Goal: Task Accomplishment & Management: Manage account settings

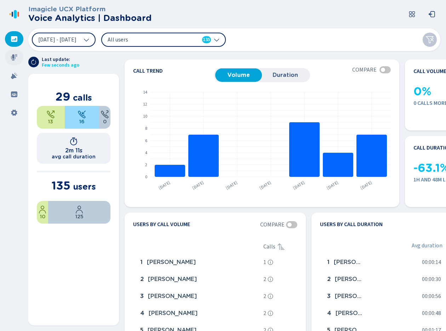
click at [19, 59] on div at bounding box center [14, 58] width 18 height 16
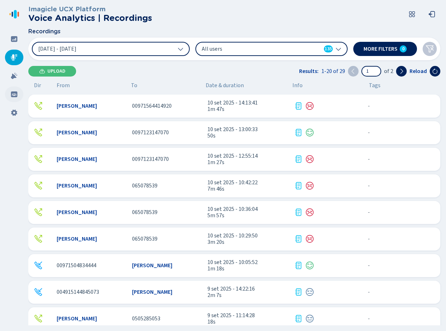
click at [16, 98] on div at bounding box center [14, 94] width 18 height 16
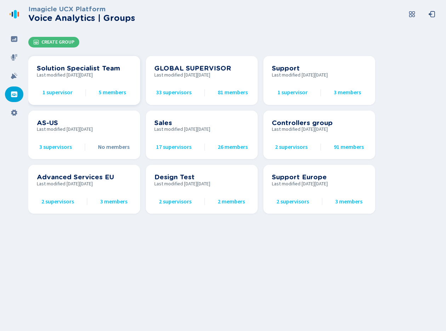
click at [74, 71] on h3 "Solution Specialist Team" at bounding box center [84, 68] width 95 height 8
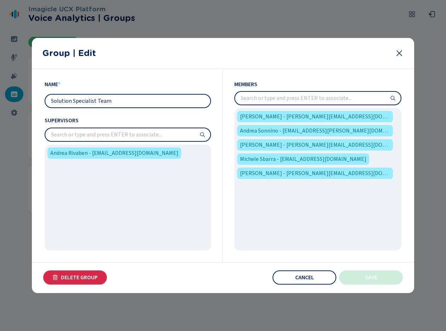
click at [289, 96] on input "search" at bounding box center [318, 98] width 166 height 13
click at [401, 59] on div "Group | Edit" at bounding box center [223, 53] width 383 height 31
click at [399, 56] on icon at bounding box center [399, 53] width 9 height 9
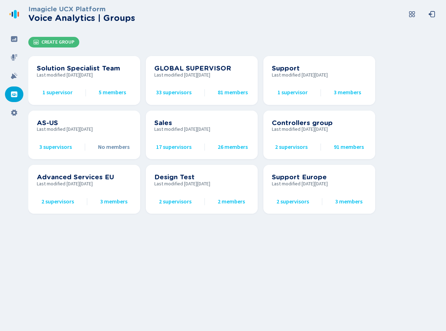
click at [24, 53] on nav at bounding box center [14, 165] width 28 height 331
click at [18, 53] on div at bounding box center [14, 58] width 18 height 16
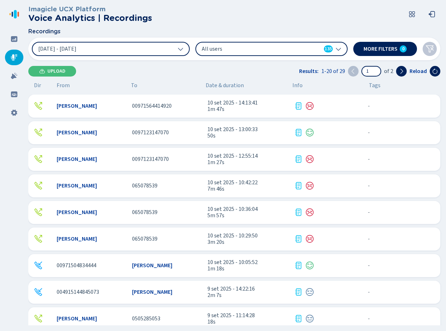
click at [139, 105] on span "00971564414920" at bounding box center [152, 106] width 40 height 6
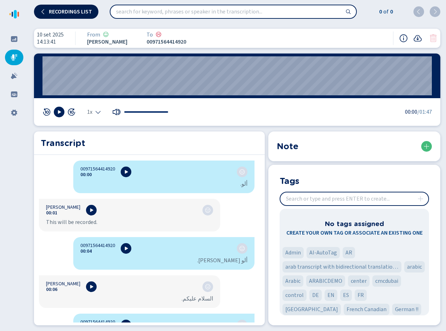
click at [58, 14] on span "Recordings list" at bounding box center [70, 12] width 43 height 6
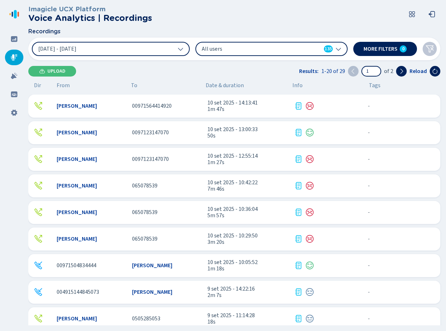
click at [227, 131] on span "10 set 2025 - 13:00:33" at bounding box center [248, 129] width 81 height 6
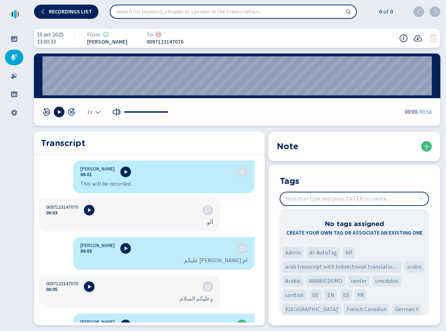
click at [335, 196] on input "insert" at bounding box center [355, 198] width 148 height 13
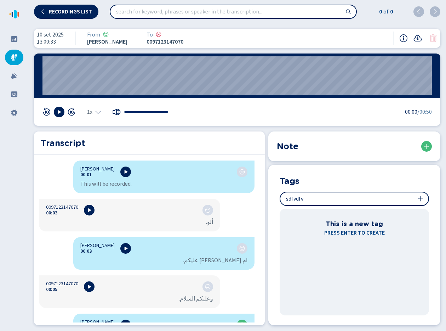
type input "sdfvdfv"
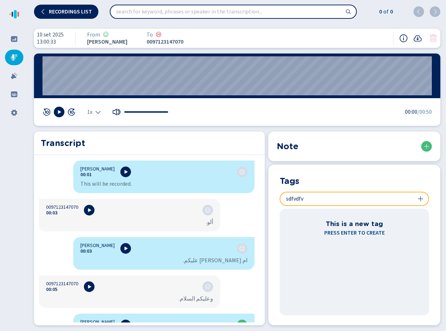
click at [422, 200] on icon at bounding box center [421, 199] width 6 height 6
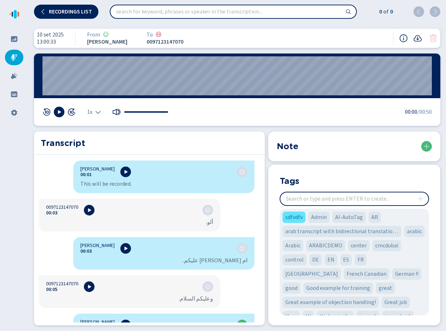
click at [294, 216] on span "sdfvdfv" at bounding box center [294, 217] width 17 height 9
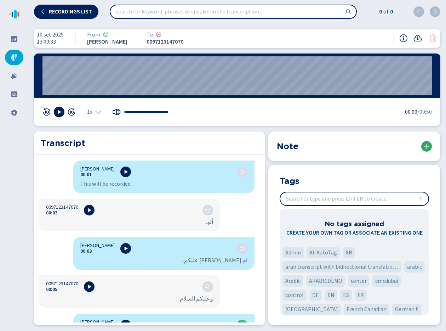
click at [428, 145] on icon at bounding box center [427, 146] width 6 height 6
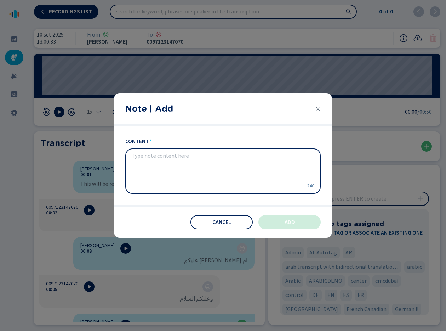
click at [229, 167] on textarea "content" at bounding box center [217, 171] width 171 height 37
type textarea "sfwerfw"
click at [282, 223] on button "Add" at bounding box center [290, 222] width 62 height 14
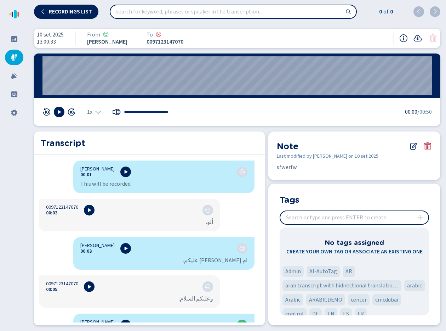
click at [432, 146] on icon at bounding box center [428, 146] width 9 height 9
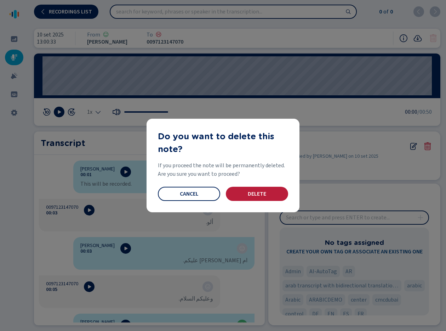
click at [266, 194] on span "Delete" at bounding box center [257, 194] width 18 height 6
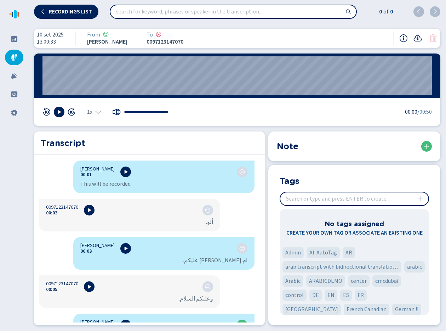
click at [82, 14] on span "Recordings list" at bounding box center [70, 12] width 43 height 6
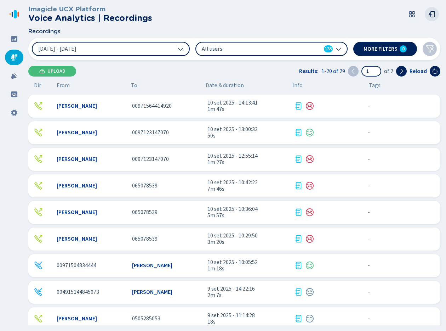
click at [432, 18] on button at bounding box center [432, 14] width 14 height 14
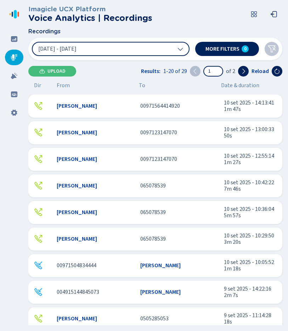
click at [136, 109] on div "[PERSON_NAME] 00971564414920 10 set 2025 - 14:13:41 1m 47s - {{hiddenTagsCount}…" at bounding box center [155, 106] width 254 height 23
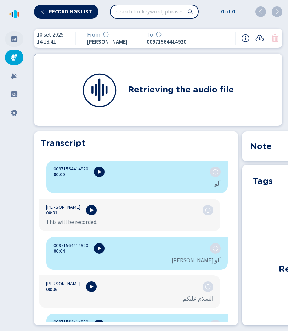
click at [17, 40] on icon at bounding box center [14, 39] width 6 height 6
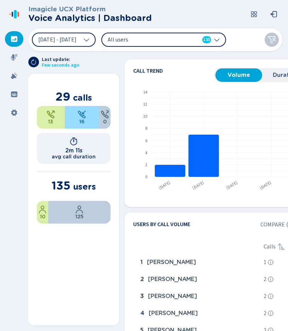
click at [219, 39] on icon at bounding box center [216, 40] width 5 height 3
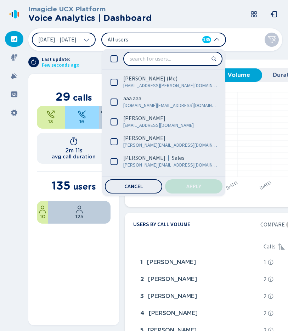
click at [118, 60] on icon at bounding box center [114, 58] width 7 height 7
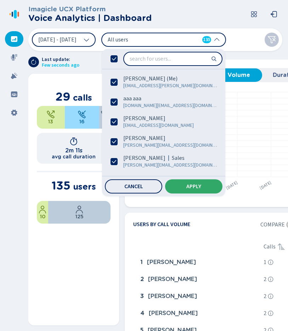
click at [201, 184] on span "Apply" at bounding box center [193, 187] width 15 height 6
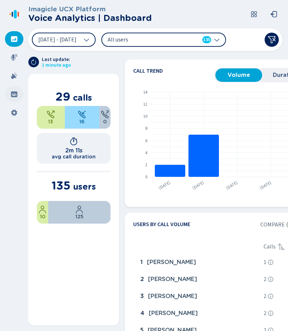
click at [12, 95] on icon at bounding box center [14, 94] width 6 height 6
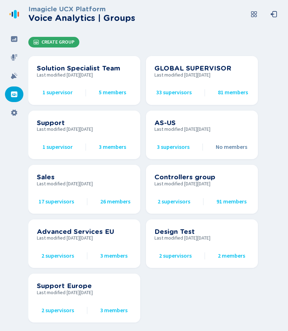
click at [66, 44] on span "Create Group" at bounding box center [57, 42] width 33 height 6
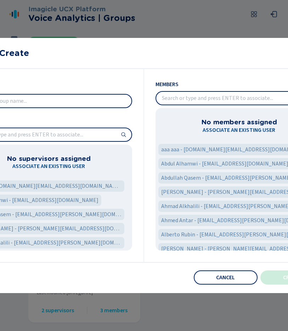
click at [288, 67] on div "Group | Create" at bounding box center [144, 53] width 383 height 31
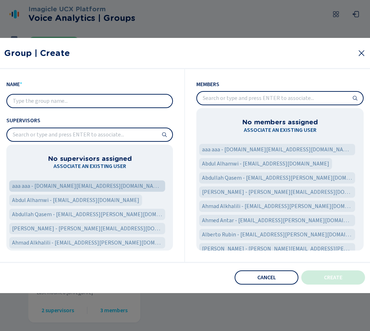
click at [61, 190] on div "aaa aaa - [DOMAIN_NAME][EMAIL_ADDRESS][DOMAIN_NAME]" at bounding box center [87, 185] width 156 height 11
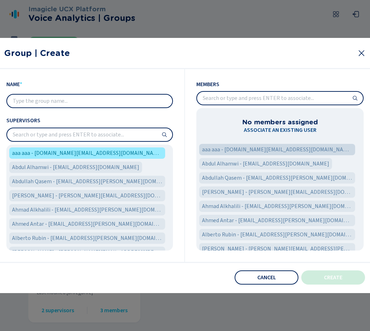
click at [238, 149] on span "aaa aaa - [DOMAIN_NAME][EMAIL_ADDRESS][DOMAIN_NAME]" at bounding box center [277, 149] width 150 height 9
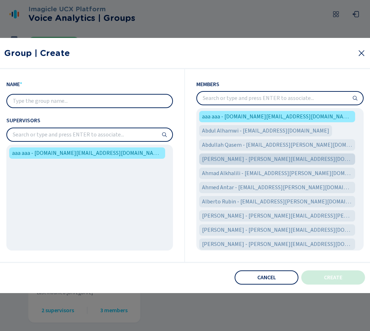
click at [238, 163] on span "[PERSON_NAME] - [PERSON_NAME][EMAIL_ADDRESS][DOMAIN_NAME]" at bounding box center [277, 159] width 150 height 9
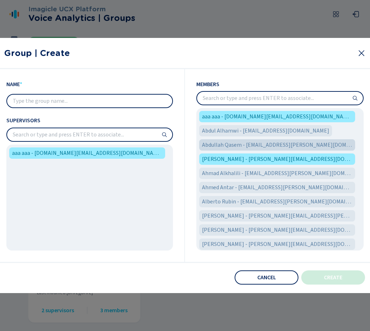
click at [239, 148] on span "Abdullah Qasem - [EMAIL_ADDRESS][PERSON_NAME][DOMAIN_NAME]" at bounding box center [277, 145] width 150 height 9
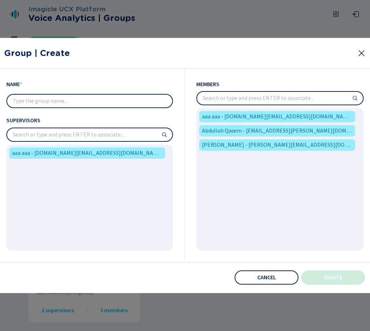
click at [100, 106] on input "text" at bounding box center [89, 101] width 165 height 13
type input "test"
click at [333, 278] on span "Create" at bounding box center [333, 278] width 18 height 6
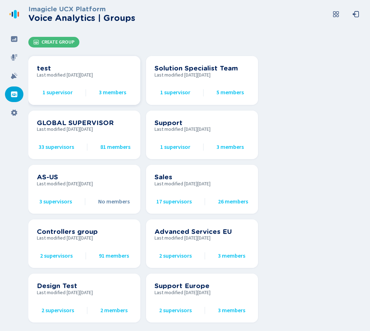
click at [92, 68] on h3 "test" at bounding box center [84, 68] width 95 height 8
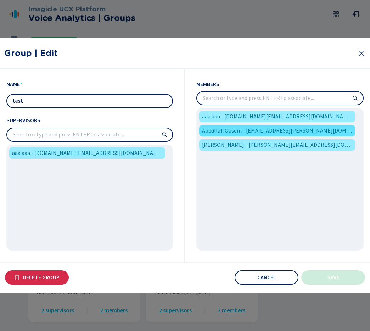
click at [238, 133] on span "Abdullah Qasem - [EMAIL_ADDRESS][PERSON_NAME][DOMAIN_NAME]" at bounding box center [277, 130] width 150 height 9
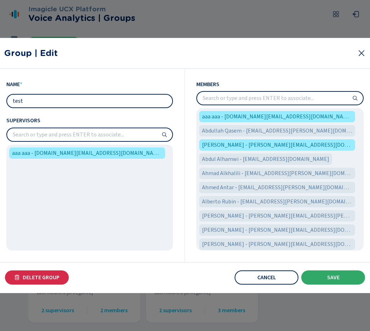
click at [324, 277] on button "Save" at bounding box center [333, 277] width 64 height 14
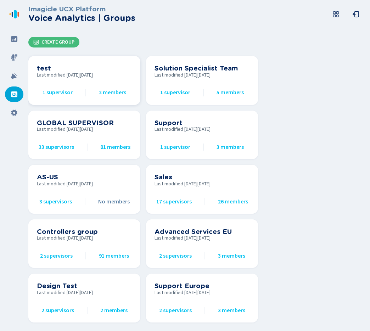
click at [101, 84] on div "test Last modified [DATE][DATE] 1 supervisor 2 members" at bounding box center [84, 80] width 95 height 32
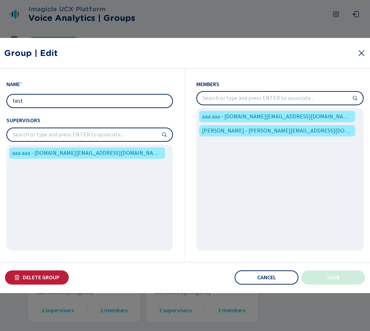
click at [49, 283] on button "Delete Group" at bounding box center [37, 277] width 64 height 14
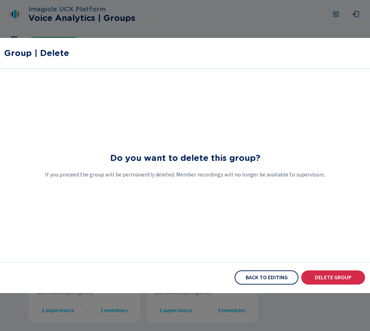
click at [266, 281] on button "Back to editing" at bounding box center [267, 277] width 64 height 14
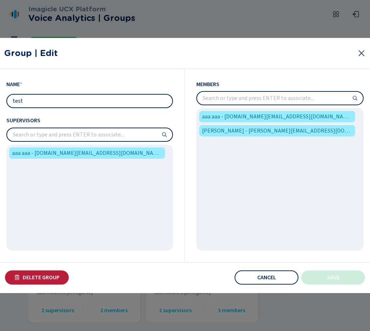
click at [43, 278] on span "Delete Group" at bounding box center [41, 278] width 37 height 6
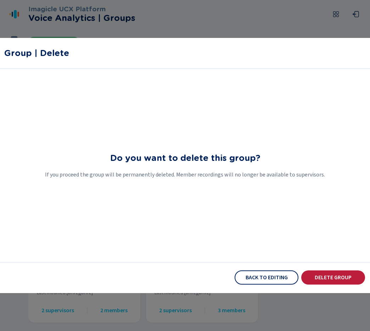
click at [315, 275] on span "Delete Group" at bounding box center [333, 278] width 37 height 6
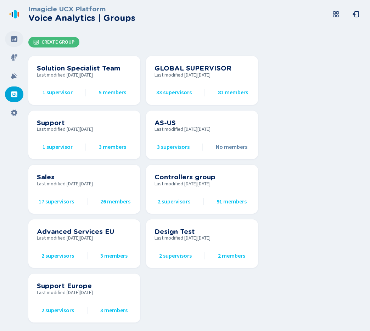
click at [22, 42] on div at bounding box center [14, 39] width 18 height 16
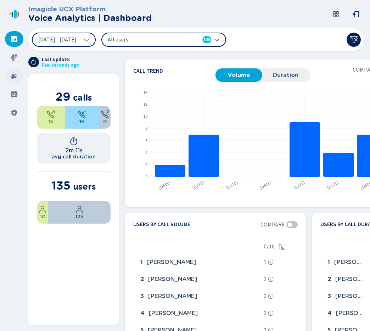
click at [17, 70] on div at bounding box center [14, 76] width 18 height 16
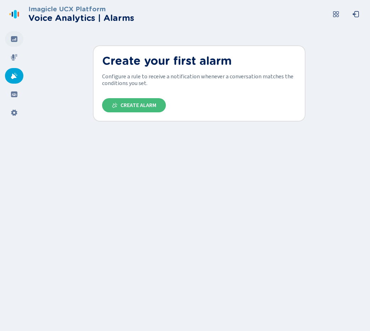
click at [10, 38] on div at bounding box center [14, 39] width 18 height 16
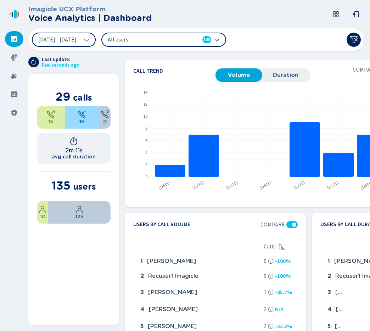
click at [226, 38] on div "All users 135" at bounding box center [163, 40] width 125 height 14
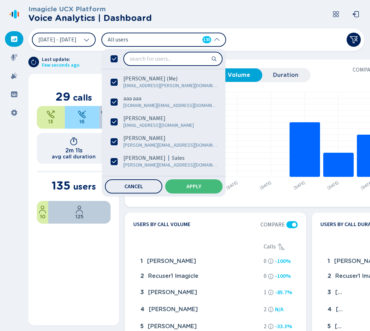
click at [118, 60] on icon at bounding box center [114, 58] width 7 height 7
click at [133, 62] on div at bounding box center [163, 59] width 123 height 20
click at [133, 61] on div at bounding box center [163, 59] width 123 height 20
click at [118, 61] on icon at bounding box center [114, 58] width 7 height 7
click at [203, 182] on button "Apply" at bounding box center [193, 186] width 57 height 14
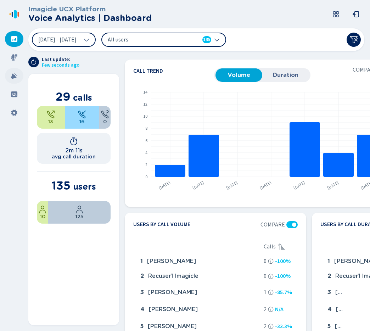
click at [19, 79] on div at bounding box center [14, 76] width 18 height 16
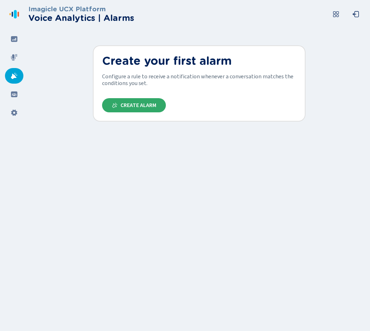
click at [122, 105] on span "Create Alarm" at bounding box center [138, 105] width 36 height 6
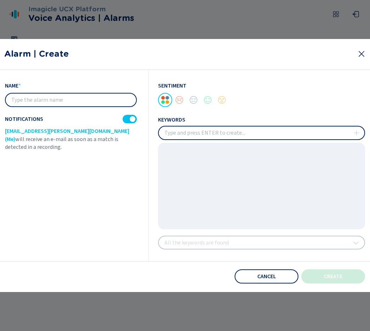
click at [76, 100] on input "text" at bounding box center [71, 100] width 130 height 13
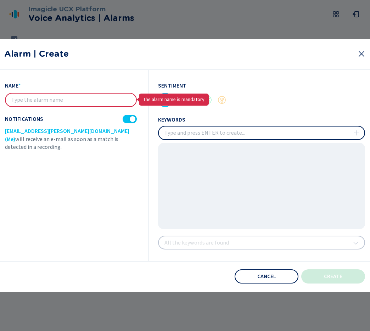
click at [363, 55] on icon at bounding box center [361, 54] width 9 height 9
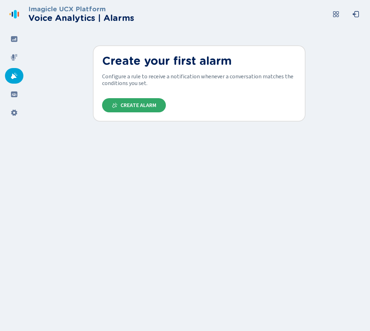
click at [148, 110] on button "Create Alarm" at bounding box center [134, 105] width 64 height 14
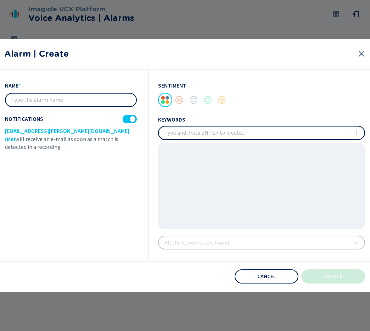
click at [108, 101] on input "text" at bounding box center [71, 100] width 130 height 13
type input "afsdf"
click at [210, 139] on input "insert" at bounding box center [261, 132] width 205 height 13
type input "sdfg"
click at [357, 134] on icon at bounding box center [357, 133] width 6 height 6
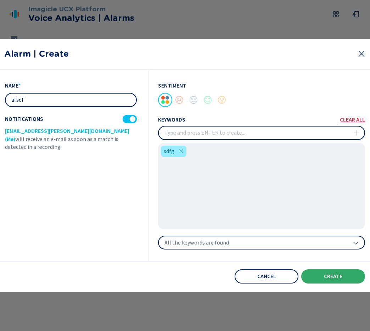
click at [344, 271] on button "create" at bounding box center [333, 276] width 64 height 14
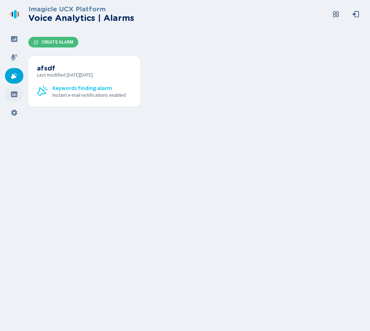
click at [16, 96] on icon at bounding box center [14, 94] width 6 height 6
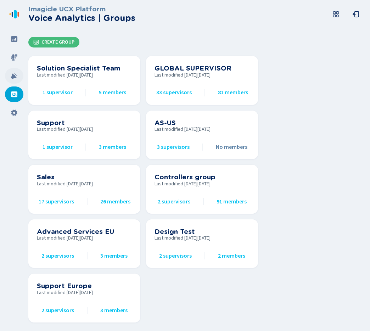
click at [14, 77] on icon at bounding box center [14, 76] width 6 height 6
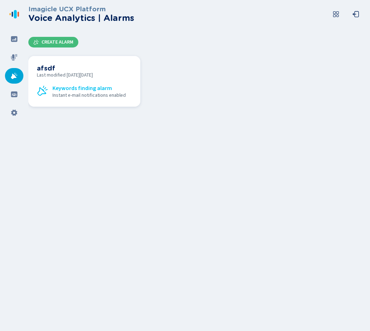
click at [78, 86] on span "Keywords finding alarm" at bounding box center [82, 88] width 60 height 6
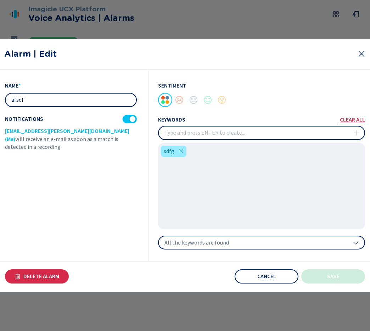
click at [224, 238] on div "All the keywords are found" at bounding box center [261, 243] width 207 height 14
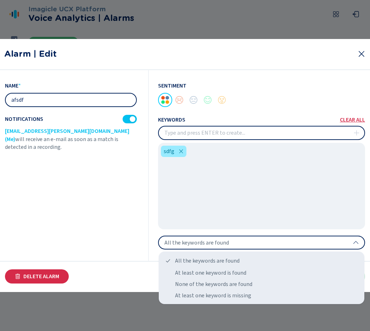
click at [224, 238] on div "All the keywords are found" at bounding box center [261, 243] width 207 height 14
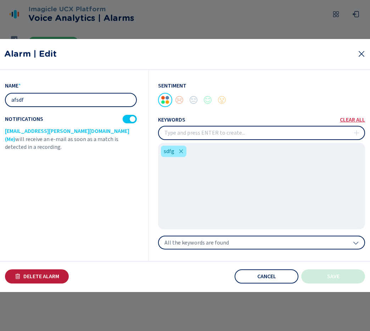
click at [43, 271] on button "Delete Alarm" at bounding box center [37, 276] width 64 height 14
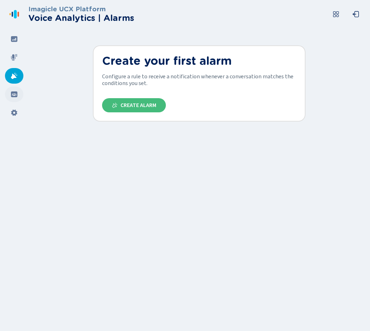
click at [7, 93] on div at bounding box center [14, 94] width 18 height 16
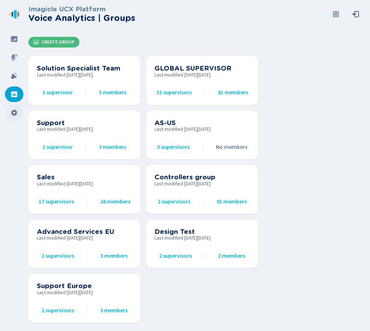
click at [11, 112] on icon at bounding box center [14, 112] width 6 height 6
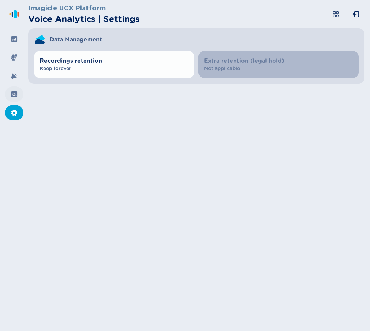
click at [13, 96] on icon at bounding box center [14, 94] width 6 height 6
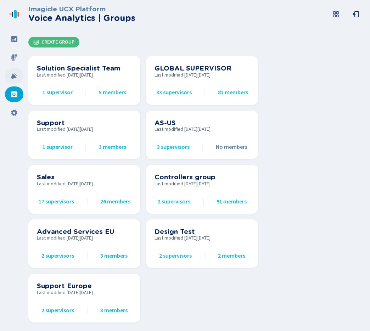
click at [15, 80] on div at bounding box center [14, 76] width 18 height 16
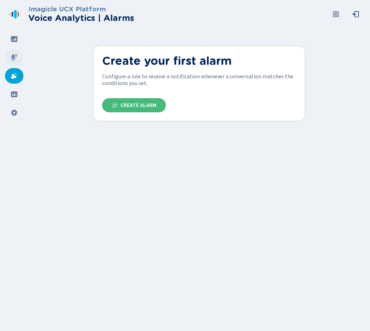
click at [17, 58] on icon at bounding box center [14, 57] width 7 height 7
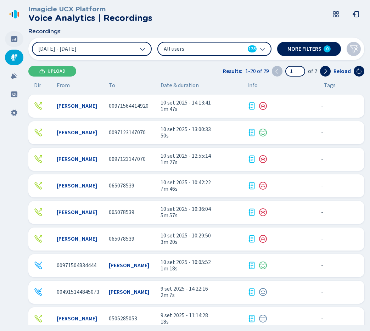
click at [17, 44] on div at bounding box center [14, 39] width 18 height 16
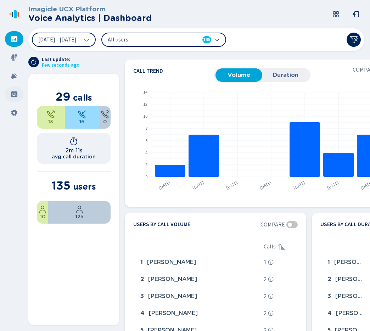
click at [14, 92] on icon at bounding box center [14, 94] width 6 height 6
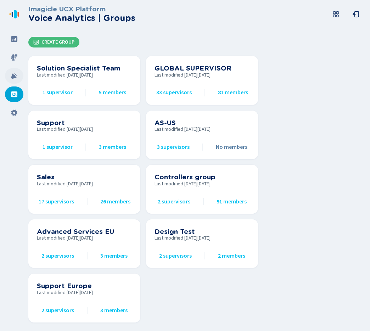
click at [19, 79] on div at bounding box center [14, 76] width 18 height 16
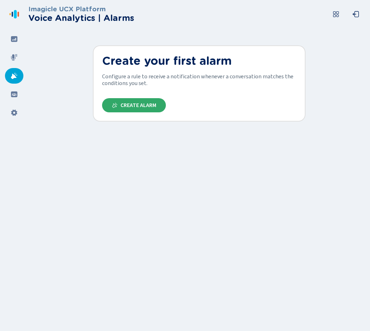
click at [127, 105] on span "Create Alarm" at bounding box center [138, 105] width 36 height 6
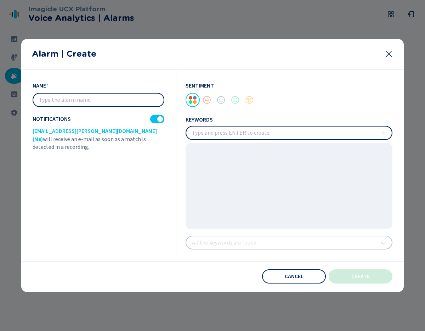
click at [390, 52] on icon at bounding box center [389, 54] width 6 height 6
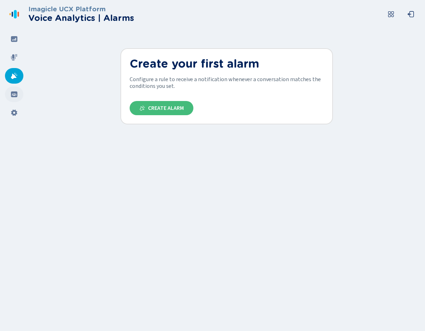
click at [13, 90] on div at bounding box center [14, 94] width 18 height 16
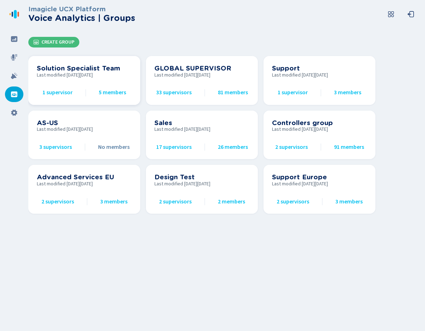
click at [74, 84] on div "Solution Specialist Team Last modified [DATE][DATE] 1 supervisor 5 members" at bounding box center [84, 80] width 95 height 32
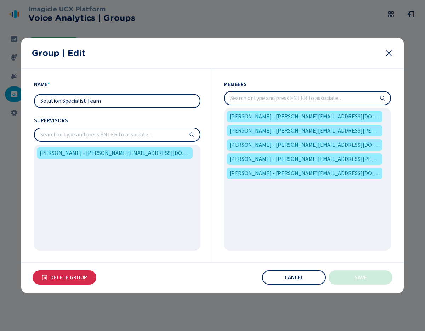
click at [388, 53] on icon at bounding box center [389, 53] width 9 height 9
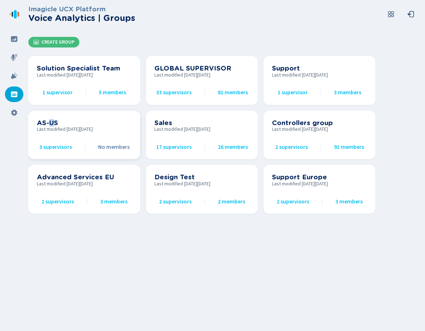
click at [51, 123] on h3 "AS-US" at bounding box center [84, 123] width 95 height 8
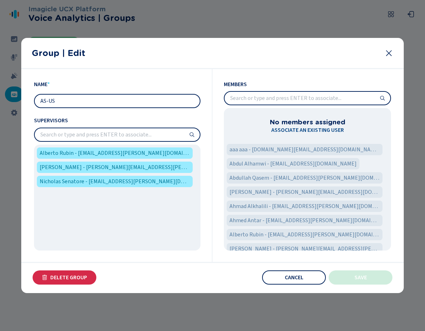
click at [388, 53] on icon at bounding box center [389, 53] width 9 height 9
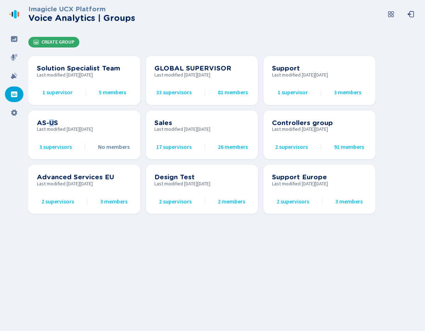
click at [41, 42] on span "Create Group" at bounding box center [57, 42] width 33 height 6
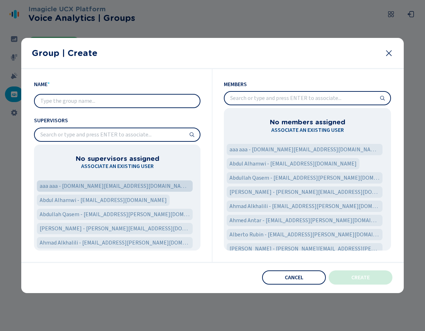
click at [81, 181] on div "aaa aaa - [DOMAIN_NAME][EMAIL_ADDRESS][DOMAIN_NAME]" at bounding box center [115, 185] width 156 height 11
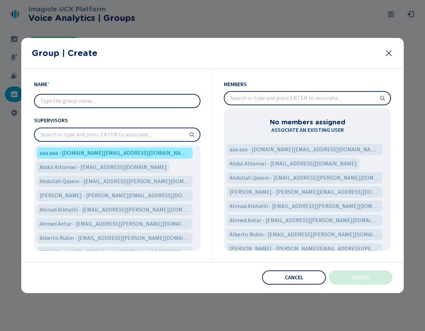
click at [101, 135] on input "search" at bounding box center [117, 134] width 165 height 13
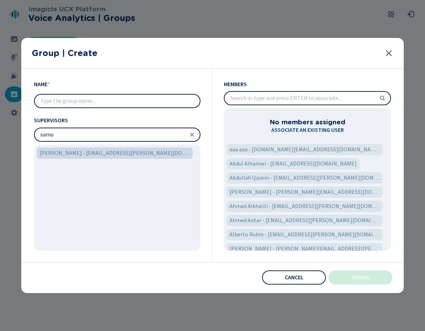
type input "samu"
click at [73, 152] on span "[PERSON_NAME] - [EMAIL_ADDRESS][PERSON_NAME][DOMAIN_NAME]" at bounding box center [115, 153] width 150 height 9
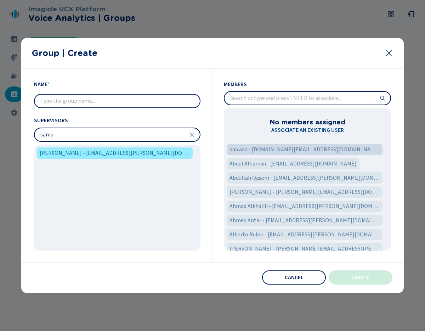
click at [255, 149] on span "aaa aaa - [DOMAIN_NAME][EMAIL_ADDRESS][DOMAIN_NAME]" at bounding box center [305, 149] width 150 height 9
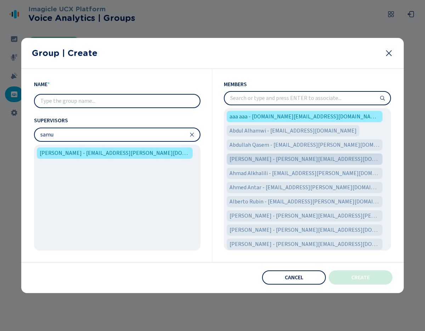
click at [253, 160] on span "[PERSON_NAME] - [PERSON_NAME][EMAIL_ADDRESS][DOMAIN_NAME]" at bounding box center [305, 159] width 150 height 9
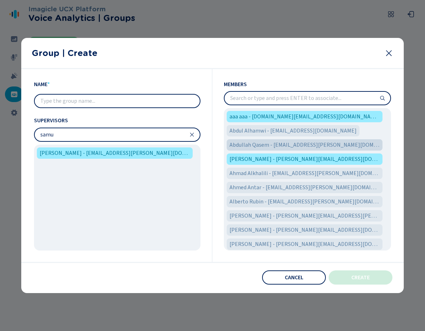
click at [258, 148] on span "Abdullah Qasem - [EMAIL_ADDRESS][PERSON_NAME][DOMAIN_NAME]" at bounding box center [305, 145] width 150 height 9
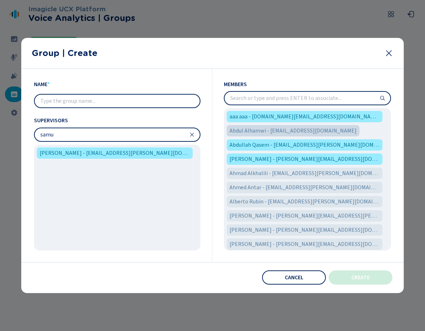
click at [263, 133] on span "Abdul Alhamwi - [EMAIL_ADDRESS][DOMAIN_NAME]" at bounding box center [293, 130] width 127 height 9
click at [117, 98] on input "text" at bounding box center [117, 101] width 165 height 13
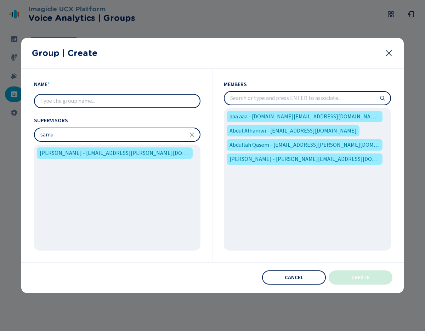
click at [117, 98] on input "text" at bounding box center [117, 101] width 165 height 13
type input "test"
drag, startPoint x: 320, startPoint y: 209, endPoint x: 362, endPoint y: 219, distance: 43.3
click at [353, 214] on div "aaa aaa - [DOMAIN_NAME][EMAIL_ADDRESS][DOMAIN_NAME] Abdul Alhamwi - [EMAIL_ADDR…" at bounding box center [307, 179] width 167 height 142
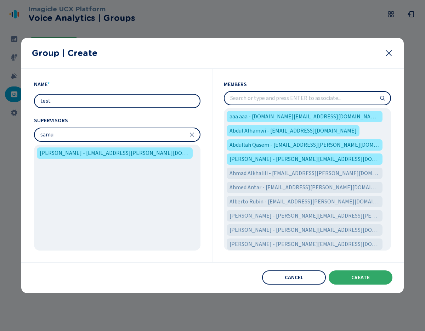
click at [366, 274] on button "Create" at bounding box center [361, 277] width 64 height 14
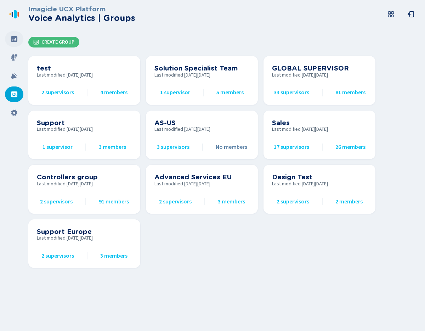
click at [9, 40] on div at bounding box center [14, 39] width 18 height 16
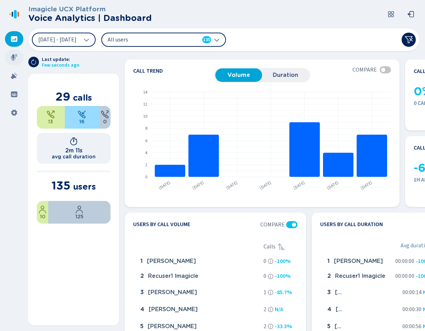
click at [15, 62] on div at bounding box center [14, 58] width 18 height 16
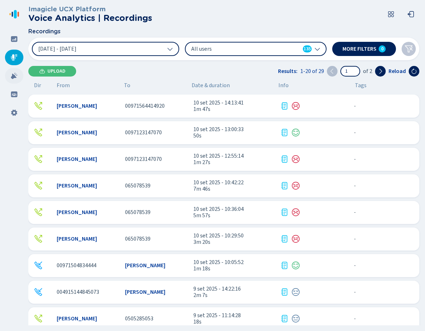
click at [13, 76] on icon at bounding box center [14, 76] width 6 height 6
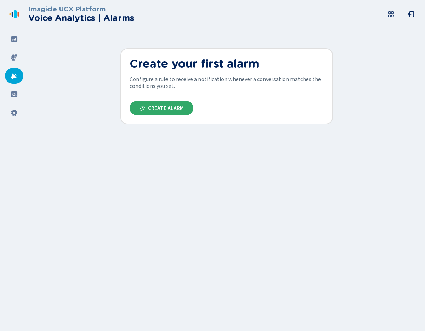
click at [152, 106] on span "Create Alarm" at bounding box center [166, 108] width 36 height 6
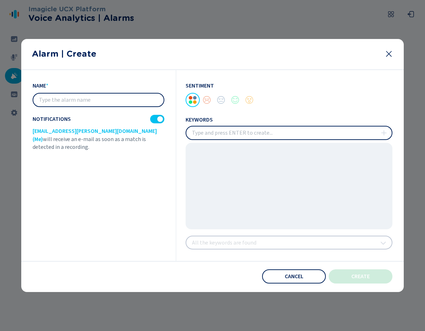
click at [141, 100] on input "text" at bounding box center [98, 100] width 130 height 13
type input "prova"
click at [152, 121] on div at bounding box center [157, 119] width 14 height 9
click at [156, 120] on div at bounding box center [155, 119] width 6 height 6
click at [244, 145] on div at bounding box center [289, 186] width 207 height 86
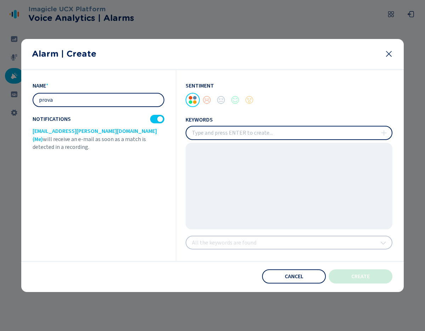
click at [241, 137] on input "insert" at bounding box center [288, 132] width 205 height 13
type input "wdsfsd"
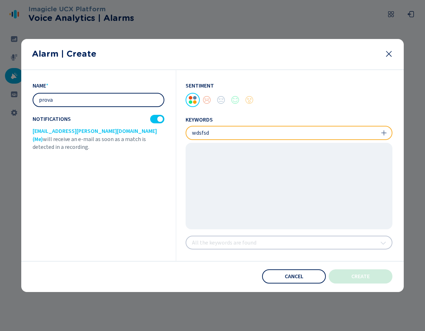
click at [277, 236] on div "Sentiment keywords All the keywords are found" at bounding box center [284, 165] width 216 height 191
click at [205, 101] on div at bounding box center [207, 100] width 14 height 14
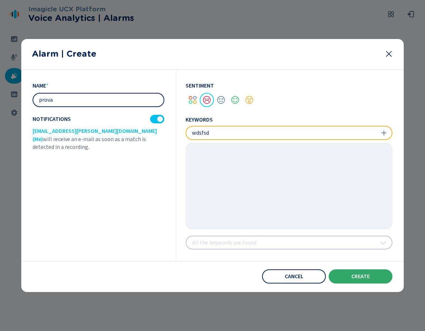
click at [367, 282] on button "create" at bounding box center [361, 276] width 64 height 14
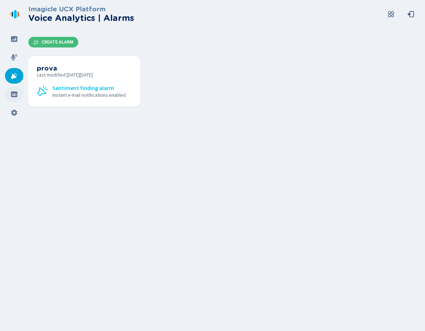
click at [19, 94] on div at bounding box center [14, 94] width 18 height 16
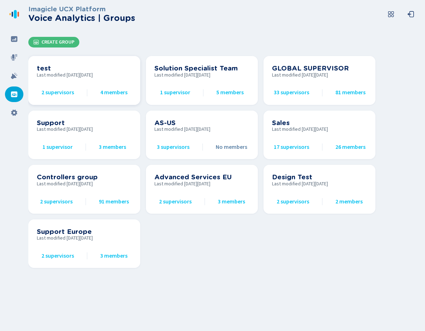
click at [96, 77] on span "Last modified [DATE][DATE]" at bounding box center [84, 75] width 95 height 6
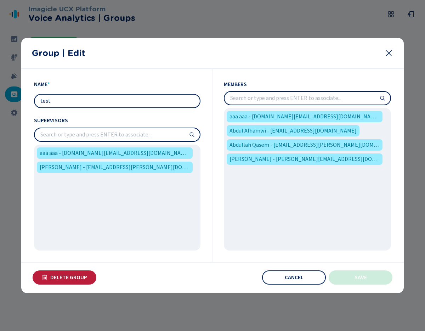
click at [79, 279] on span "Delete Group" at bounding box center [68, 278] width 37 height 6
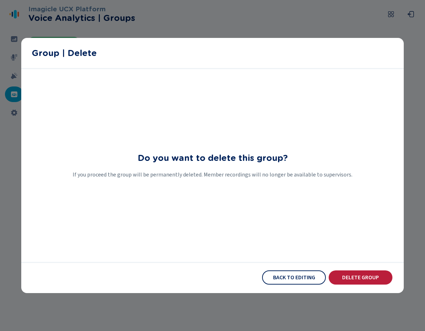
click at [345, 282] on button "Delete Group" at bounding box center [361, 277] width 64 height 14
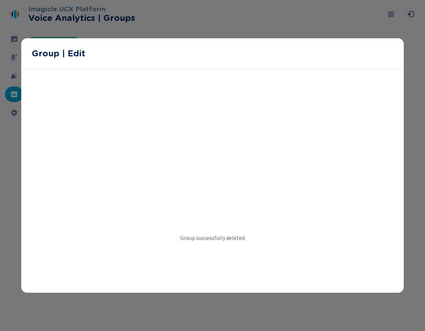
click at [17, 78] on div at bounding box center [212, 165] width 425 height 331
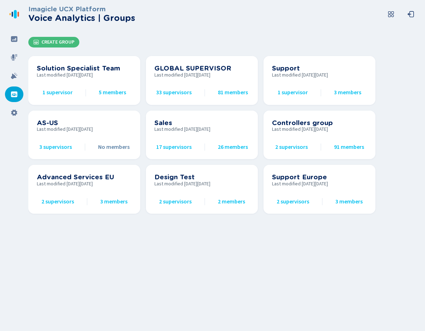
click at [17, 78] on icon at bounding box center [14, 75] width 7 height 7
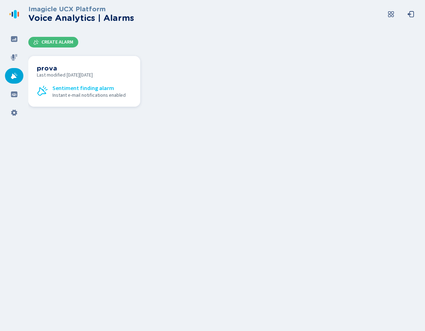
click at [67, 78] on span "Last modified [DATE][DATE]" at bounding box center [84, 75] width 95 height 6
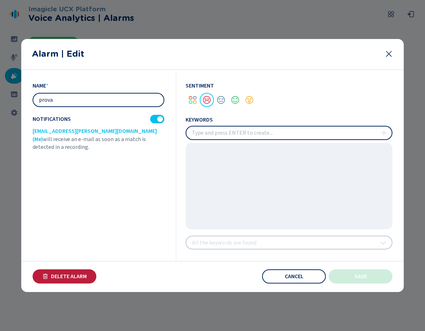
click at [62, 272] on button "Delete Alarm" at bounding box center [65, 276] width 64 height 14
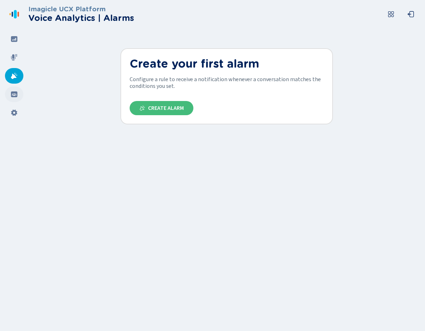
click at [16, 95] on icon at bounding box center [14, 94] width 6 height 6
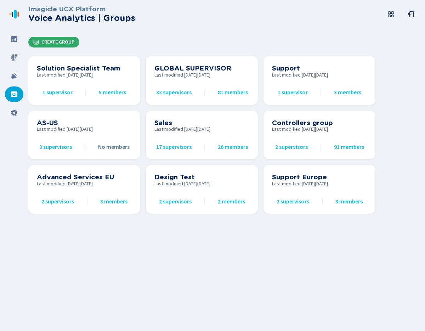
click at [52, 43] on span "Create Group" at bounding box center [57, 42] width 33 height 6
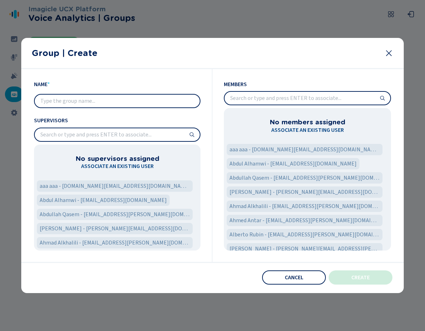
click at [66, 99] on input "text" at bounding box center [117, 101] width 165 height 13
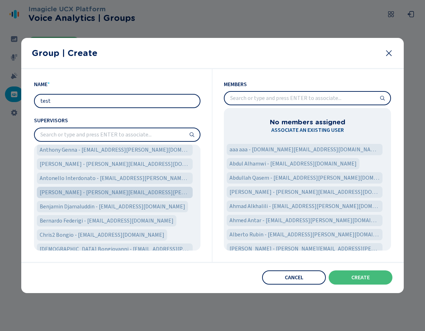
scroll to position [376, 0]
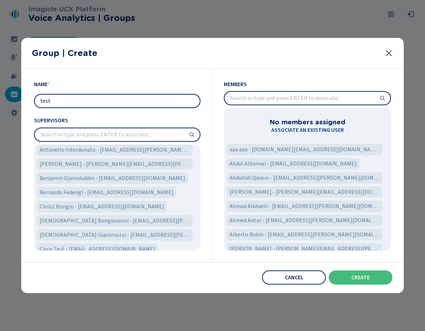
type input "test"
click at [95, 141] on input "search" at bounding box center [117, 134] width 165 height 13
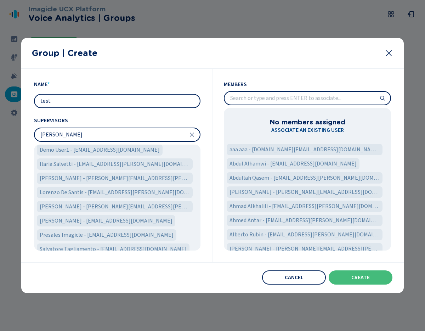
scroll to position [0, 0]
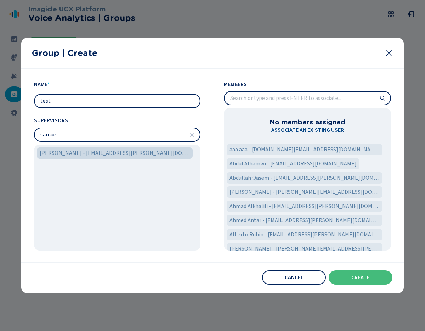
type input "samue"
click at [95, 154] on span "[PERSON_NAME] - [EMAIL_ADDRESS][PERSON_NAME][DOMAIN_NAME]" at bounding box center [115, 153] width 150 height 9
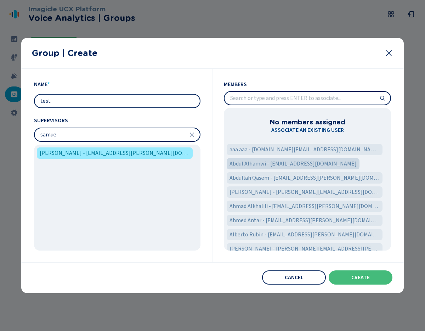
click at [283, 164] on span "Abdul Alhamwi - [EMAIL_ADDRESS][DOMAIN_NAME]" at bounding box center [293, 163] width 127 height 9
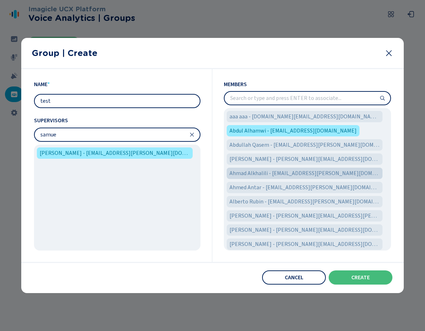
click at [285, 176] on span "Ahmad Alkhalili - [EMAIL_ADDRESS][PERSON_NAME][DOMAIN_NAME]" at bounding box center [305, 173] width 150 height 9
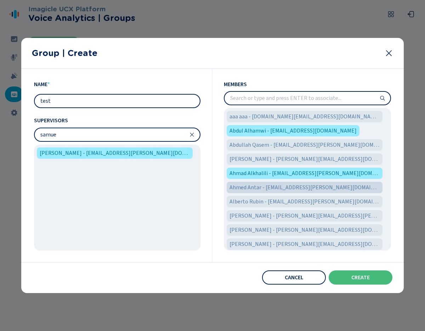
click at [281, 188] on span "Ahmed Antar - [EMAIL_ADDRESS][PERSON_NAME][DOMAIN_NAME]" at bounding box center [305, 187] width 150 height 9
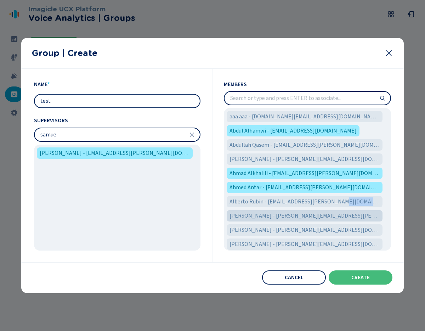
drag, startPoint x: 271, startPoint y: 209, endPoint x: 268, endPoint y: 215, distance: 6.7
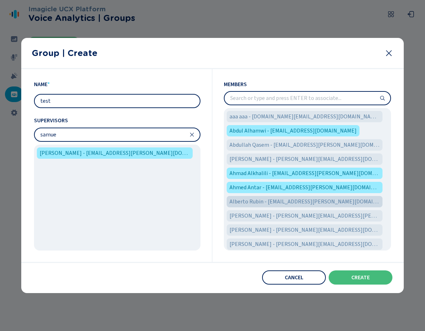
click at [268, 201] on span "Alberto Rubin - [EMAIL_ADDRESS][PERSON_NAME][DOMAIN_NAME]" at bounding box center [305, 201] width 150 height 9
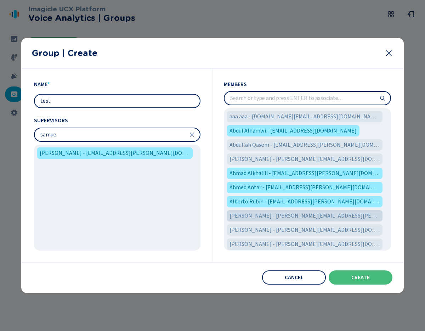
click at [265, 215] on span "[PERSON_NAME] - [PERSON_NAME][EMAIL_ADDRESS][PERSON_NAME][DOMAIN_NAME]" at bounding box center [305, 216] width 150 height 9
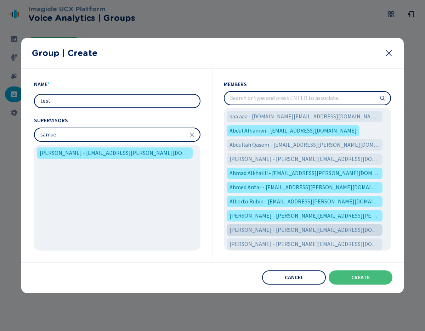
click at [261, 229] on span "[PERSON_NAME] - [PERSON_NAME][EMAIL_ADDRESS][DOMAIN_NAME]" at bounding box center [305, 230] width 150 height 9
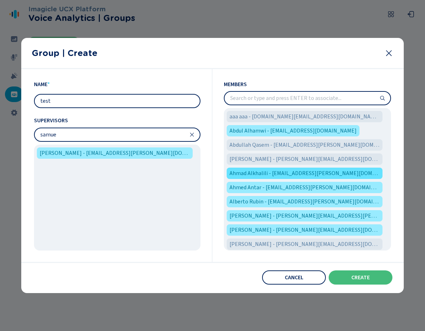
click at [267, 168] on div "Ahmad Alkhalili - [EMAIL_ADDRESS][PERSON_NAME][DOMAIN_NAME]" at bounding box center [305, 173] width 156 height 11
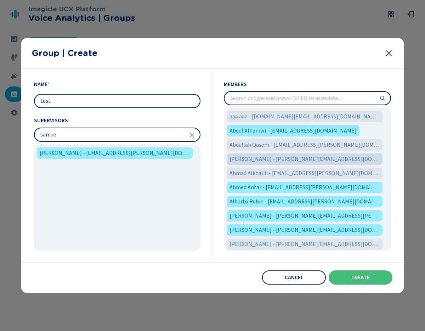
click at [267, 155] on div "[PERSON_NAME] - [PERSON_NAME][EMAIL_ADDRESS][DOMAIN_NAME]" at bounding box center [305, 158] width 156 height 11
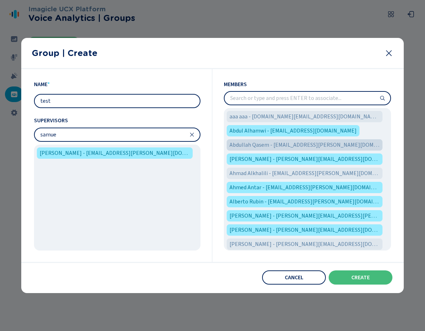
click at [267, 145] on span "Abdullah Qasem - [EMAIL_ADDRESS][PERSON_NAME][DOMAIN_NAME]" at bounding box center [305, 145] width 150 height 9
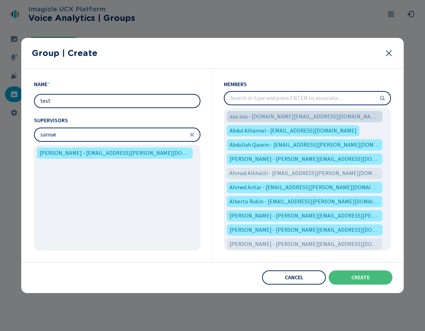
click at [268, 119] on span "aaa aaa - [DOMAIN_NAME][EMAIL_ADDRESS][DOMAIN_NAME]" at bounding box center [305, 116] width 150 height 9
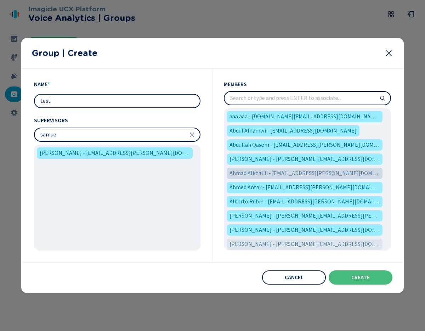
click at [278, 176] on span "Ahmad Alkhalili - [EMAIL_ADDRESS][PERSON_NAME][DOMAIN_NAME]" at bounding box center [305, 173] width 150 height 9
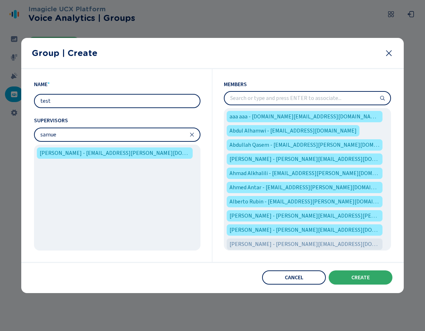
click at [358, 275] on span "Create" at bounding box center [360, 278] width 18 height 6
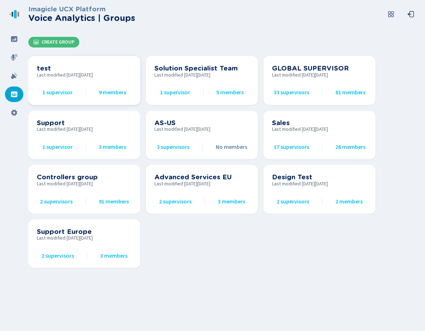
click at [86, 68] on h3 "test" at bounding box center [84, 68] width 95 height 8
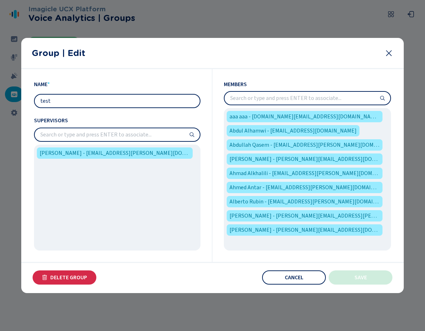
click at [388, 56] on icon at bounding box center [389, 53] width 9 height 9
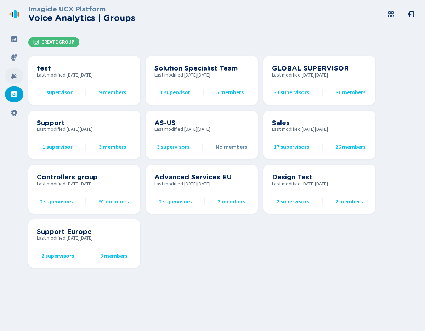
click at [20, 75] on div at bounding box center [14, 76] width 18 height 16
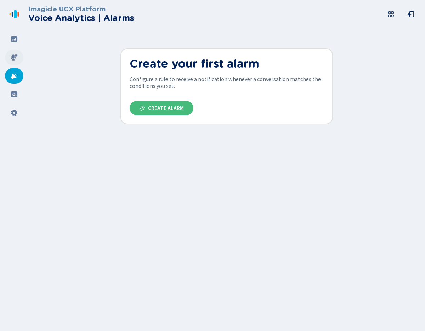
drag, startPoint x: 4, startPoint y: 53, endPoint x: 9, endPoint y: 55, distance: 5.2
click at [4, 53] on nav at bounding box center [14, 165] width 28 height 331
click at [11, 56] on icon at bounding box center [14, 57] width 6 height 6
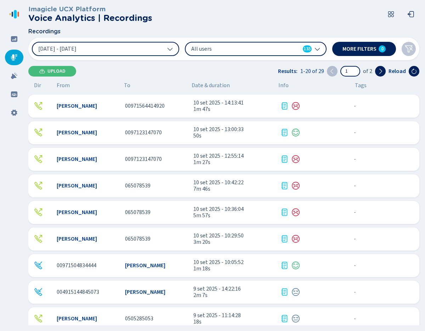
click at [162, 109] on div "[PERSON_NAME] 00971564414920 10 set 2025 - 14:13:41 1m 47s - {{hiddenTagsCount}…" at bounding box center [223, 106] width 391 height 23
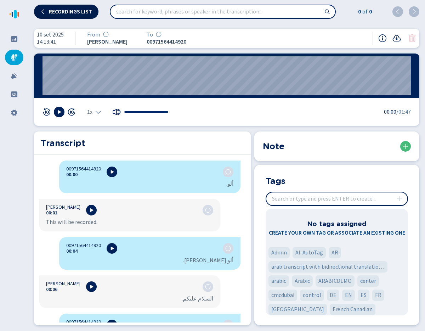
click at [70, 10] on span "Recordings list" at bounding box center [70, 12] width 43 height 6
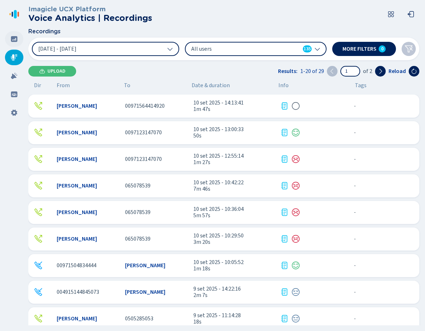
click at [14, 44] on div at bounding box center [14, 39] width 18 height 16
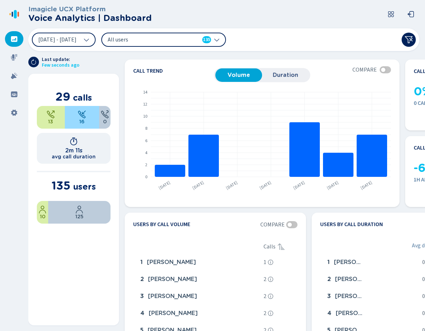
click at [211, 43] on div "All users 135" at bounding box center [159, 40] width 103 height 8
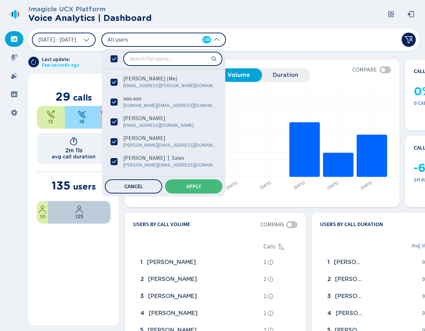
click at [132, 64] on div at bounding box center [163, 59] width 123 height 20
click at [118, 61] on icon at bounding box center [114, 58] width 7 height 7
click at [143, 187] on span "Cancel" at bounding box center [133, 187] width 19 height 6
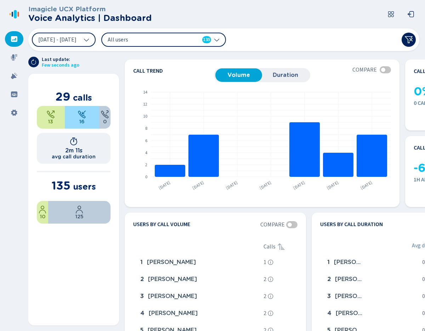
click at [226, 46] on div "All users 135" at bounding box center [163, 40] width 125 height 14
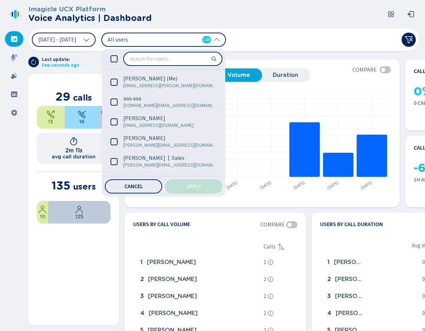
click at [201, 185] on span "Apply" at bounding box center [193, 187] width 15 height 6
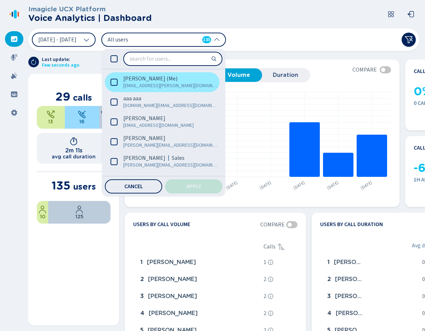
click at [118, 83] on icon at bounding box center [114, 82] width 7 height 7
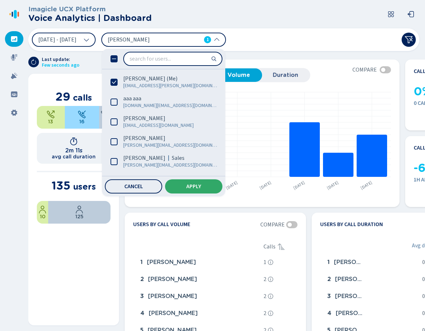
click at [216, 187] on button "Apply" at bounding box center [193, 186] width 57 height 14
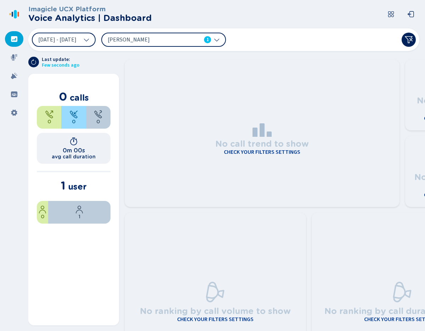
click at [219, 39] on icon at bounding box center [216, 40] width 5 height 3
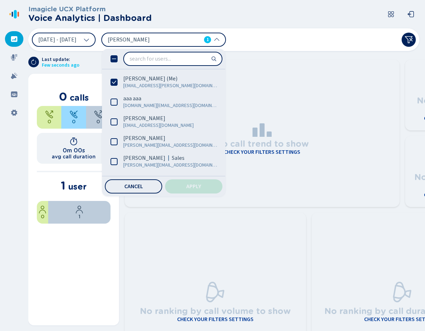
click at [136, 59] on div at bounding box center [163, 59] width 123 height 20
click at [118, 61] on icon at bounding box center [114, 58] width 7 height 7
click at [201, 184] on span "Apply" at bounding box center [193, 187] width 15 height 6
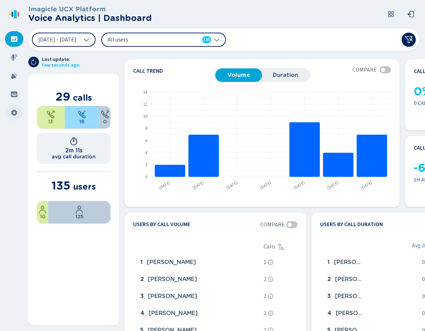
click at [18, 114] on div at bounding box center [14, 113] width 18 height 16
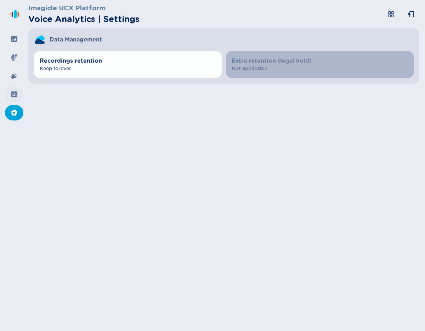
click at [11, 98] on div at bounding box center [14, 94] width 18 height 16
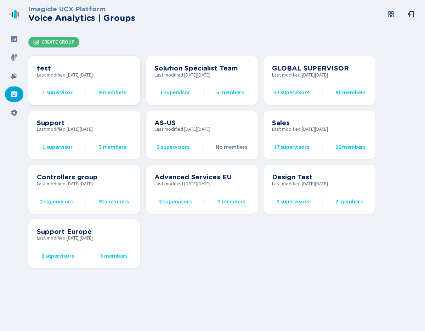
click at [61, 90] on span "1 supervisor" at bounding box center [58, 92] width 30 height 6
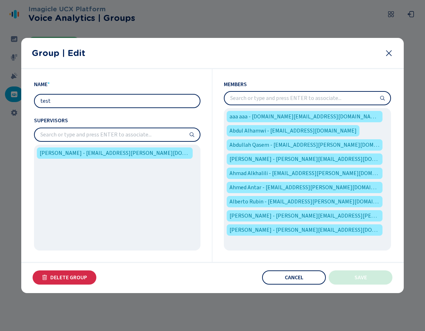
click at [285, 95] on input "search" at bounding box center [308, 98] width 166 height 13
click at [311, 102] on input "search" at bounding box center [308, 98] width 166 height 13
click at [185, 167] on div "[PERSON_NAME] - [EMAIL_ADDRESS][PERSON_NAME][DOMAIN_NAME]" at bounding box center [117, 198] width 167 height 106
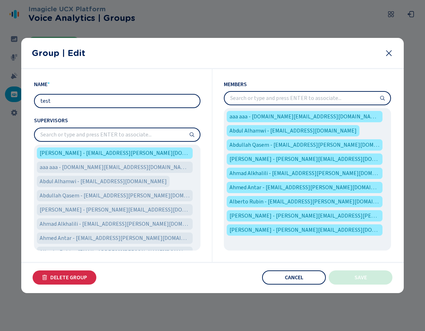
click at [150, 136] on input "search" at bounding box center [117, 134] width 165 height 13
click at [264, 93] on input "search" at bounding box center [308, 98] width 166 height 13
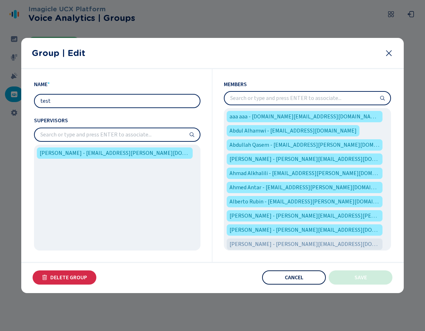
click at [297, 275] on span "Cancel" at bounding box center [294, 278] width 19 height 6
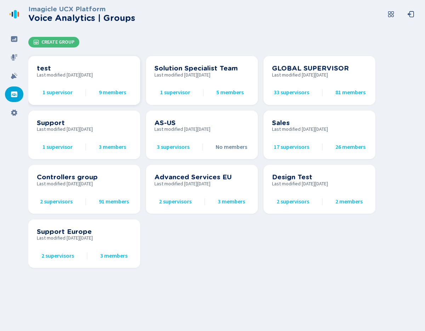
click at [86, 64] on section "test Last modified [DATE][DATE] 1 supervisor 9 members" at bounding box center [84, 80] width 112 height 49
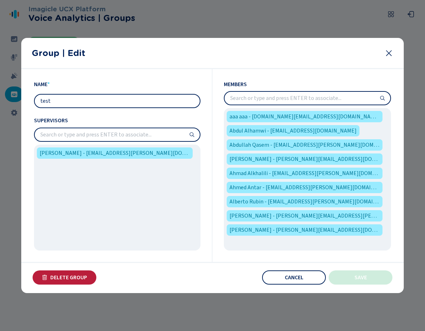
click at [65, 277] on span "Delete Group" at bounding box center [68, 278] width 37 height 6
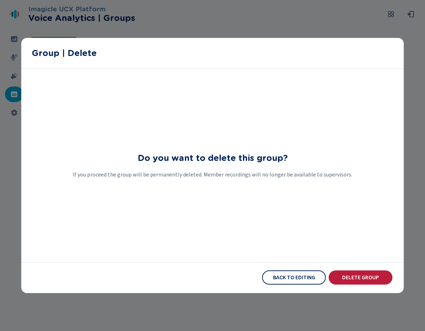
click at [349, 282] on button "Delete Group" at bounding box center [361, 277] width 64 height 14
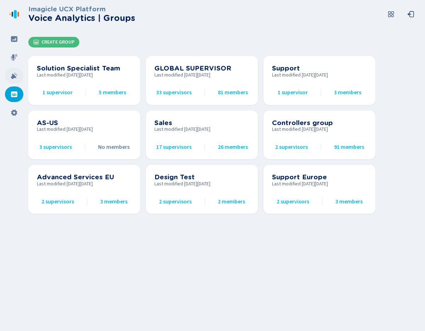
click at [14, 73] on icon at bounding box center [14, 75] width 7 height 7
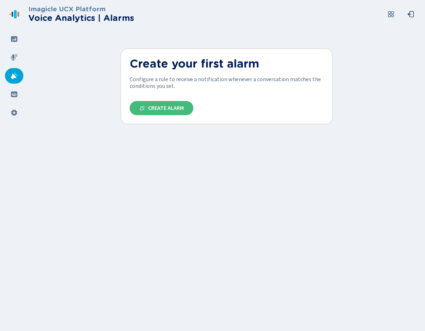
click at [68, 44] on section "Imagicle UCX Platform Voice Analytics | Alarms Create your first alarm Configur…" at bounding box center [226, 62] width 397 height 124
click at [179, 113] on button "Create Alarm" at bounding box center [162, 108] width 64 height 14
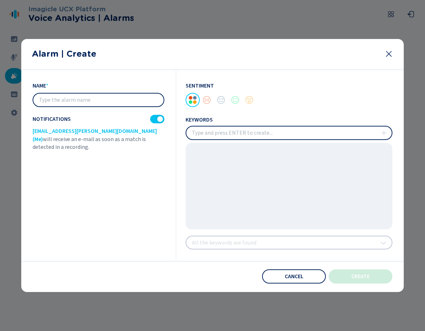
click at [118, 101] on input "text" at bounding box center [98, 100] width 130 height 13
type input "prova"
click at [254, 133] on input "insert" at bounding box center [288, 132] width 205 height 13
type input "prova"
click at [216, 102] on div at bounding box center [221, 100] width 14 height 14
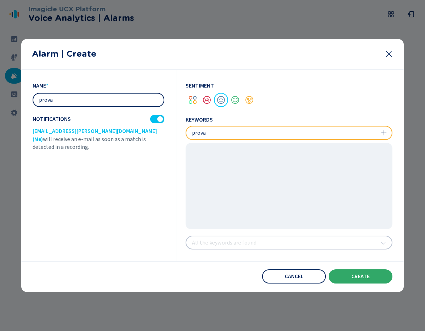
click at [364, 276] on span "create" at bounding box center [360, 277] width 18 height 6
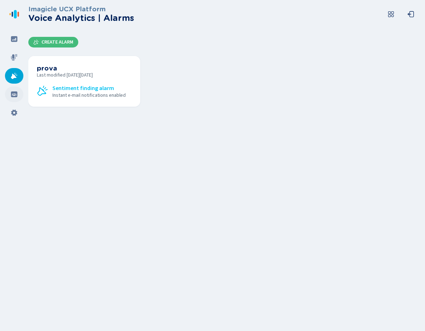
click at [13, 94] on icon at bounding box center [14, 94] width 7 height 7
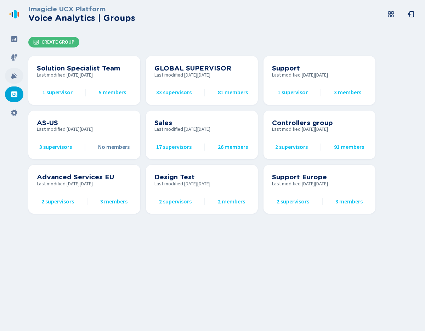
click at [11, 80] on div at bounding box center [14, 76] width 18 height 16
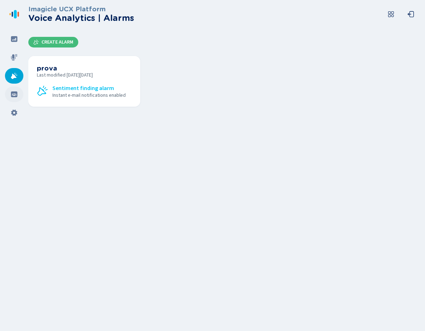
click at [13, 99] on div at bounding box center [14, 94] width 18 height 16
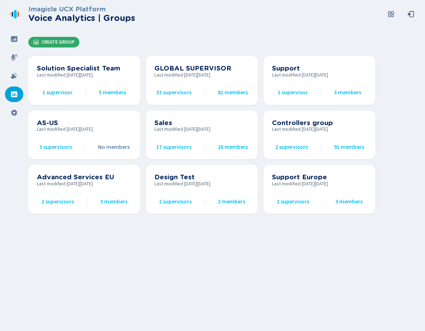
click at [55, 44] on span "Create Group" at bounding box center [57, 42] width 33 height 6
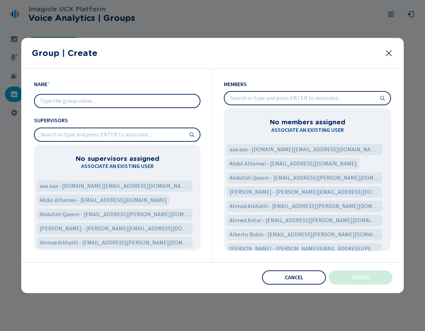
click at [62, 95] on input "text" at bounding box center [117, 101] width 165 height 13
type input "prova"
click at [95, 131] on input "search" at bounding box center [117, 134] width 165 height 13
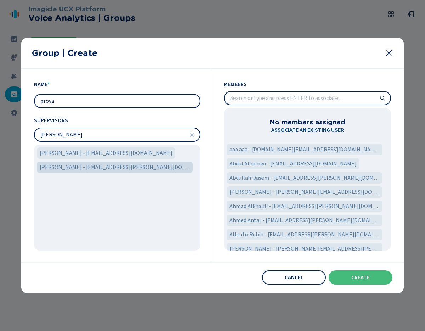
type input "[PERSON_NAME]"
click at [74, 163] on span "[PERSON_NAME] - [EMAIL_ADDRESS][PERSON_NAME][DOMAIN_NAME]" at bounding box center [115, 167] width 150 height 9
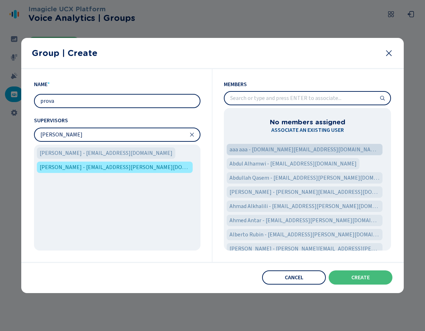
click at [258, 147] on span "aaa aaa - [DOMAIN_NAME][EMAIL_ADDRESS][DOMAIN_NAME]" at bounding box center [305, 149] width 150 height 9
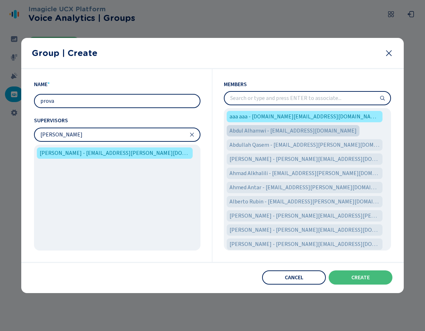
click at [259, 132] on span "Abdul Alhamwi - [EMAIL_ADDRESS][DOMAIN_NAME]" at bounding box center [293, 130] width 127 height 9
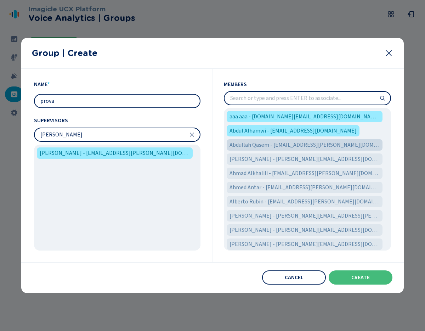
click at [258, 146] on span "Abdullah Qasem - [EMAIL_ADDRESS][PERSON_NAME][DOMAIN_NAME]" at bounding box center [305, 145] width 150 height 9
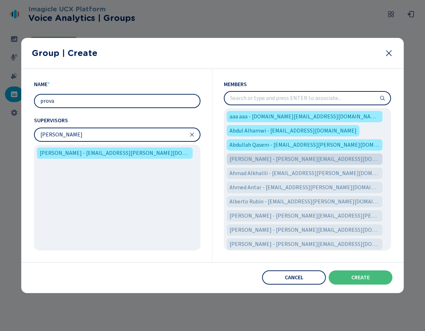
click at [256, 156] on span "[PERSON_NAME] - [PERSON_NAME][EMAIL_ADDRESS][DOMAIN_NAME]" at bounding box center [305, 159] width 150 height 9
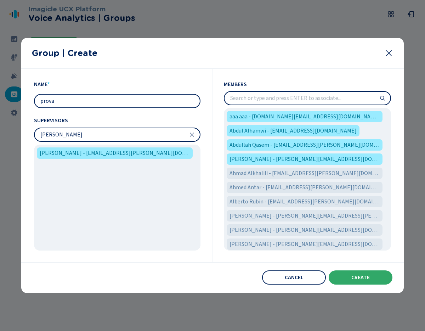
click at [360, 276] on span "Create" at bounding box center [360, 278] width 18 height 6
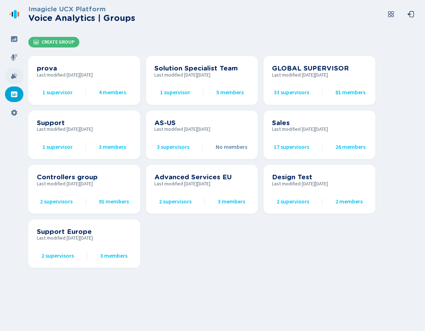
click at [8, 77] on div at bounding box center [14, 76] width 18 height 16
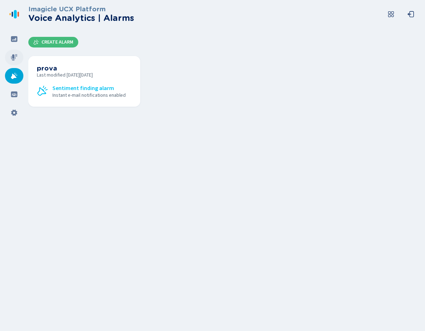
click at [10, 60] on div at bounding box center [14, 58] width 18 height 16
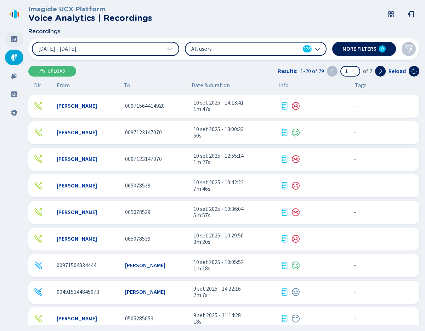
click at [16, 39] on icon at bounding box center [14, 38] width 7 height 7
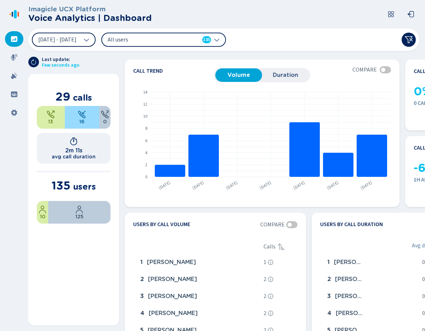
click at [77, 40] on span "[DATE] - [DATE]" at bounding box center [57, 40] width 38 height 6
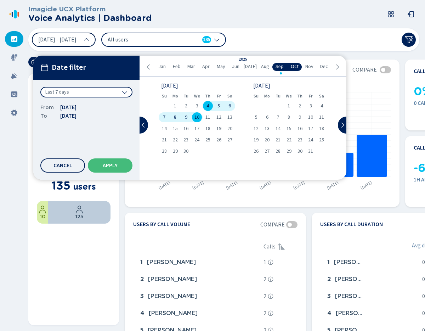
click at [77, 40] on span "[DATE] - [DATE]" at bounding box center [57, 40] width 38 height 6
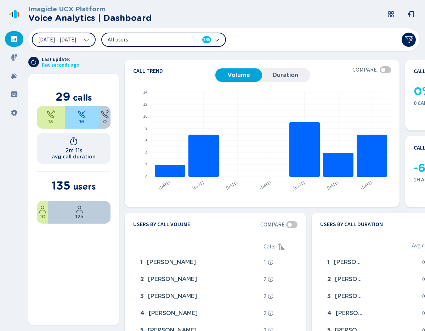
click at [165, 38] on span "All users" at bounding box center [148, 40] width 81 height 8
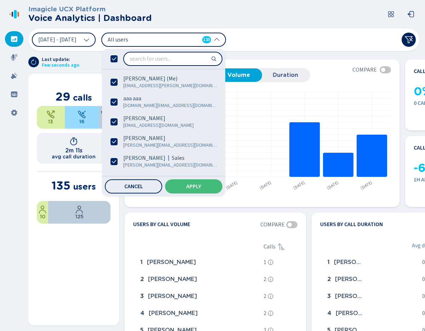
drag, startPoint x: 115, startPoint y: 60, endPoint x: 119, endPoint y: 60, distance: 4.0
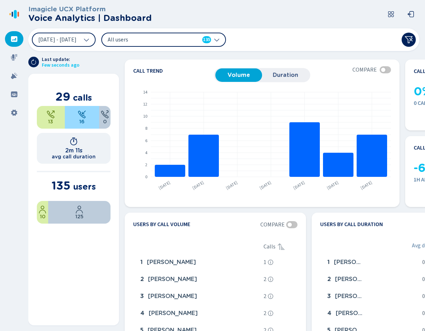
click at [138, 46] on div "All users 135" at bounding box center [163, 40] width 125 height 14
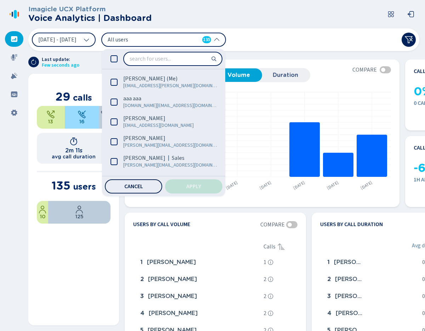
click at [162, 181] on button "Cancel" at bounding box center [133, 186] width 57 height 14
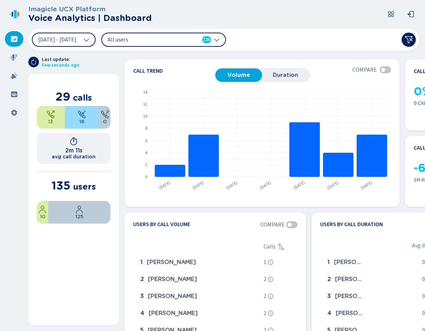
click at [189, 39] on span "All users" at bounding box center [148, 40] width 81 height 8
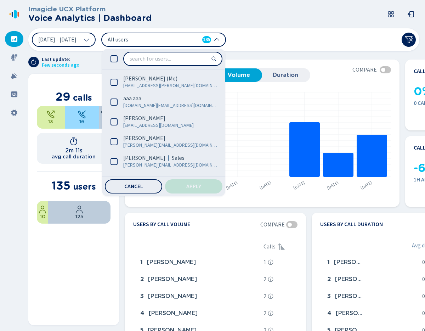
click at [124, 61] on div at bounding box center [163, 59] width 123 height 20
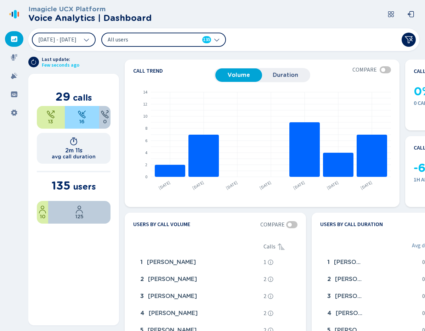
click at [148, 41] on span "All users" at bounding box center [148, 40] width 81 height 8
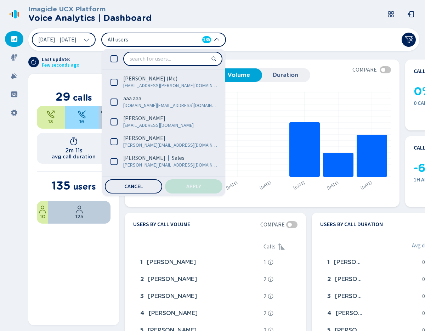
click at [134, 58] on div at bounding box center [163, 59] width 123 height 20
click at [132, 61] on div at bounding box center [163, 59] width 123 height 20
drag, startPoint x: 120, startPoint y: 55, endPoint x: 124, endPoint y: 56, distance: 4.1
click at [120, 55] on div at bounding box center [163, 59] width 123 height 20
click at [118, 58] on icon at bounding box center [114, 58] width 7 height 7
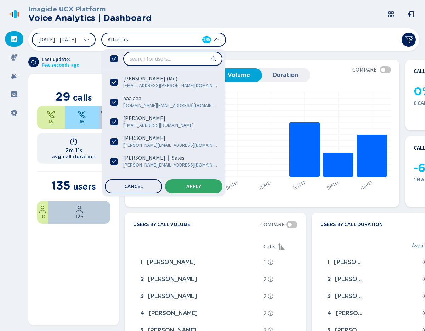
click at [197, 189] on button "Apply" at bounding box center [193, 186] width 57 height 14
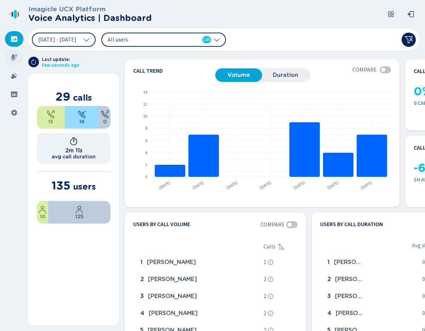
click at [16, 60] on icon at bounding box center [14, 57] width 7 height 7
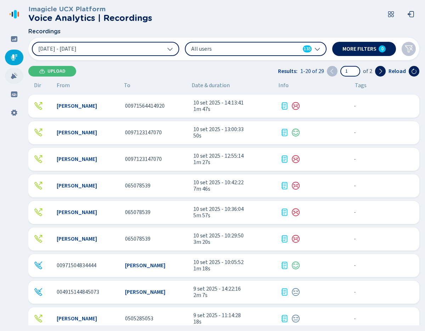
click at [18, 75] on div at bounding box center [14, 76] width 18 height 16
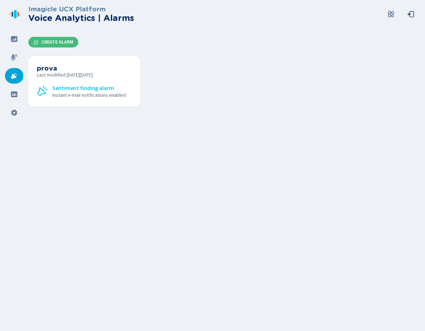
click at [16, 76] on icon at bounding box center [14, 75] width 7 height 7
click at [52, 73] on span "Last modified [DATE][DATE]" at bounding box center [84, 75] width 95 height 6
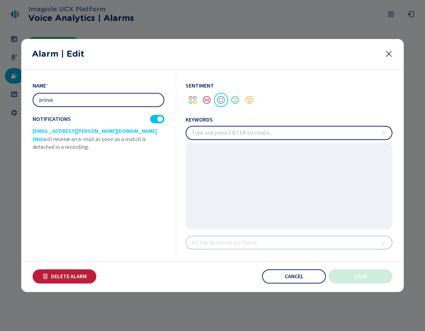
click at [67, 276] on span "Delete Alarm" at bounding box center [69, 277] width 36 height 6
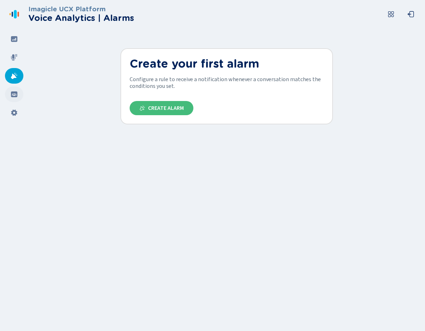
click at [19, 94] on div at bounding box center [14, 94] width 18 height 16
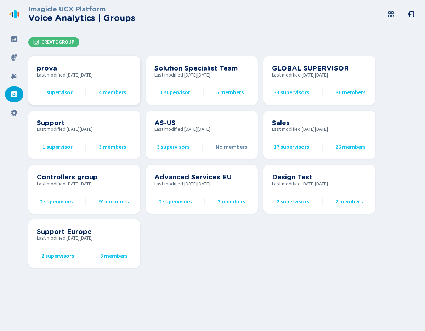
click at [63, 88] on div "prova Last modified [DATE][DATE] 1 supervisor 4 members" at bounding box center [84, 80] width 95 height 32
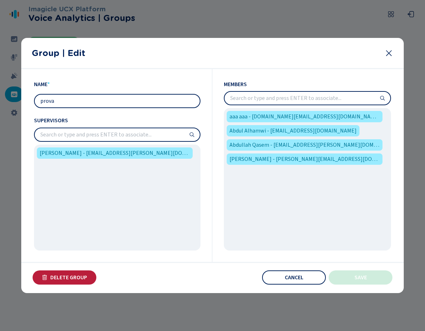
click at [54, 283] on button "Delete Group" at bounding box center [65, 277] width 64 height 14
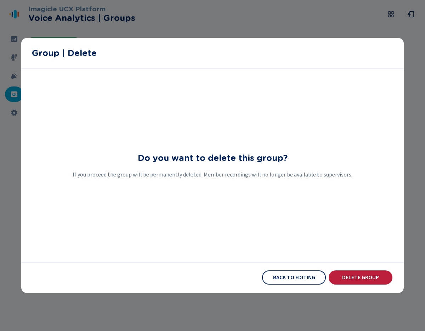
click at [349, 274] on button "Delete Group" at bounding box center [361, 277] width 64 height 14
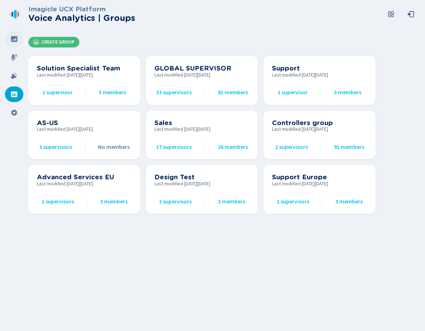
click at [16, 44] on div at bounding box center [14, 39] width 18 height 16
